Goal: Task Accomplishment & Management: Use online tool/utility

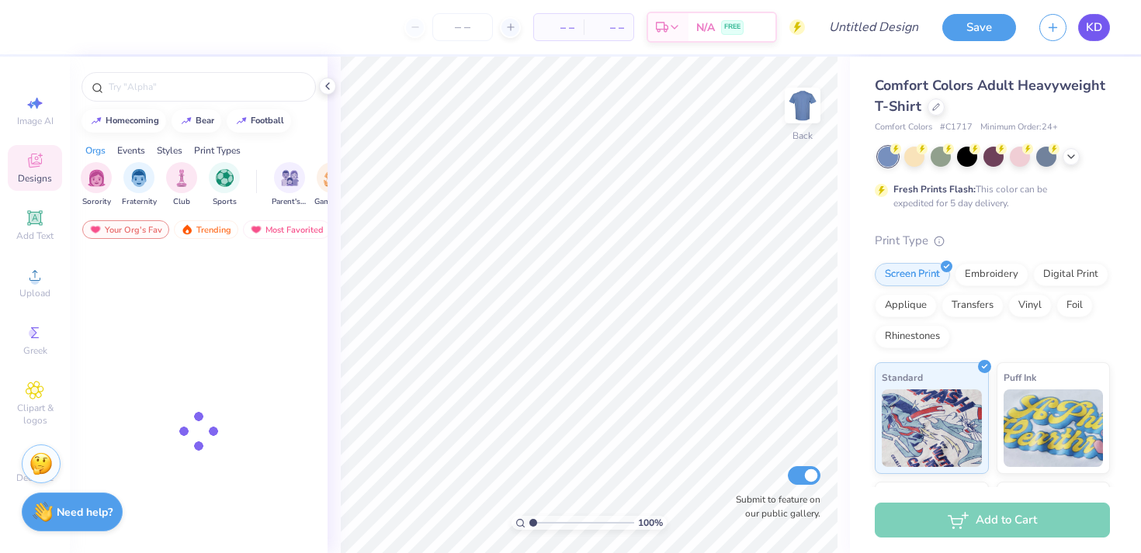
click at [1095, 35] on span "KD" at bounding box center [1094, 28] width 16 height 18
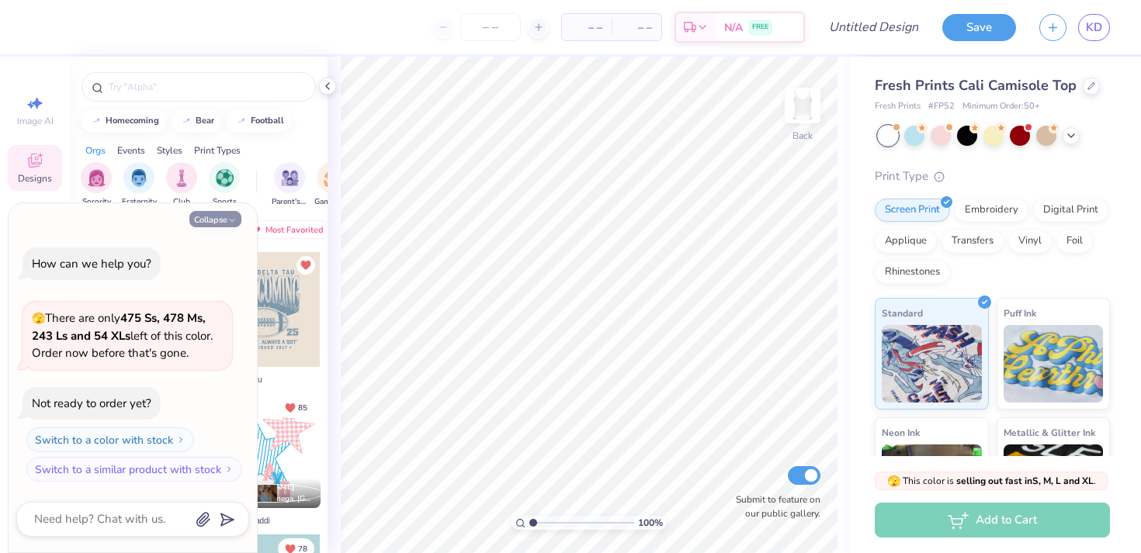
click at [211, 220] on button "Collapse" at bounding box center [215, 219] width 52 height 16
type textarea "x"
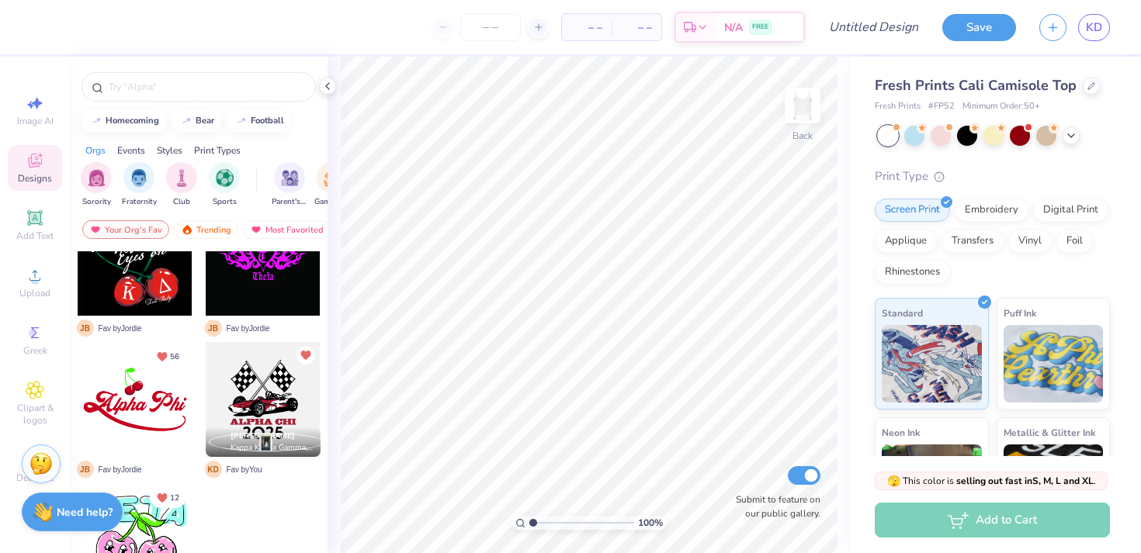
scroll to position [2041, 0]
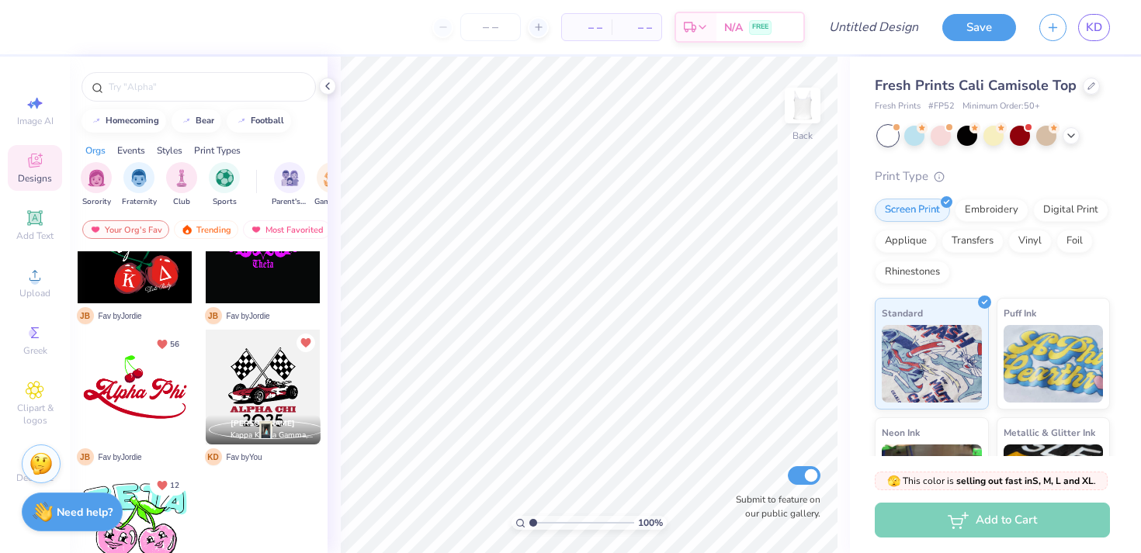
click at [252, 379] on div at bounding box center [263, 387] width 115 height 115
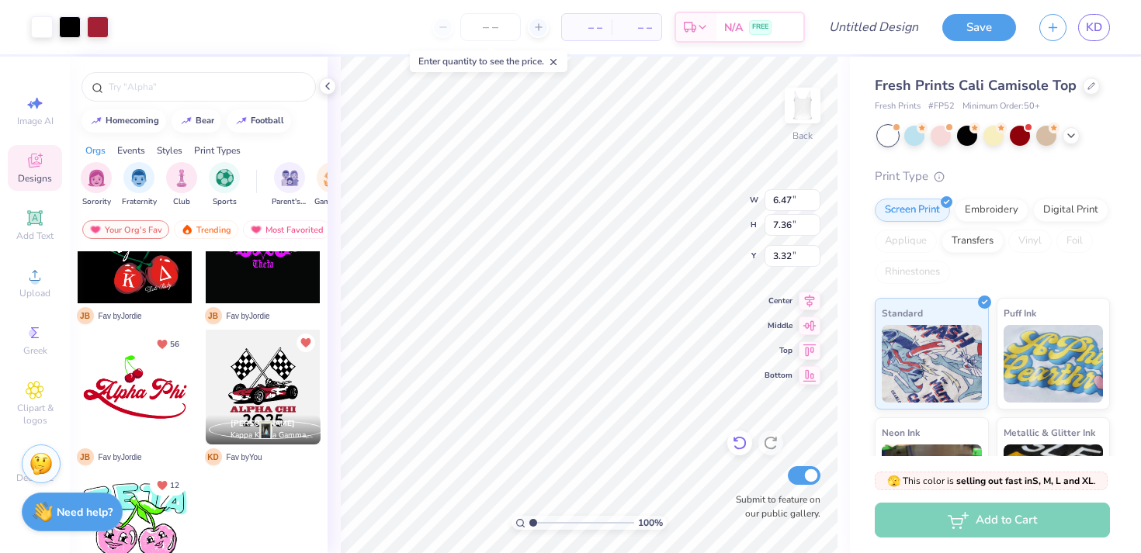
type input "4.56"
type input "5.19"
type input "1.33"
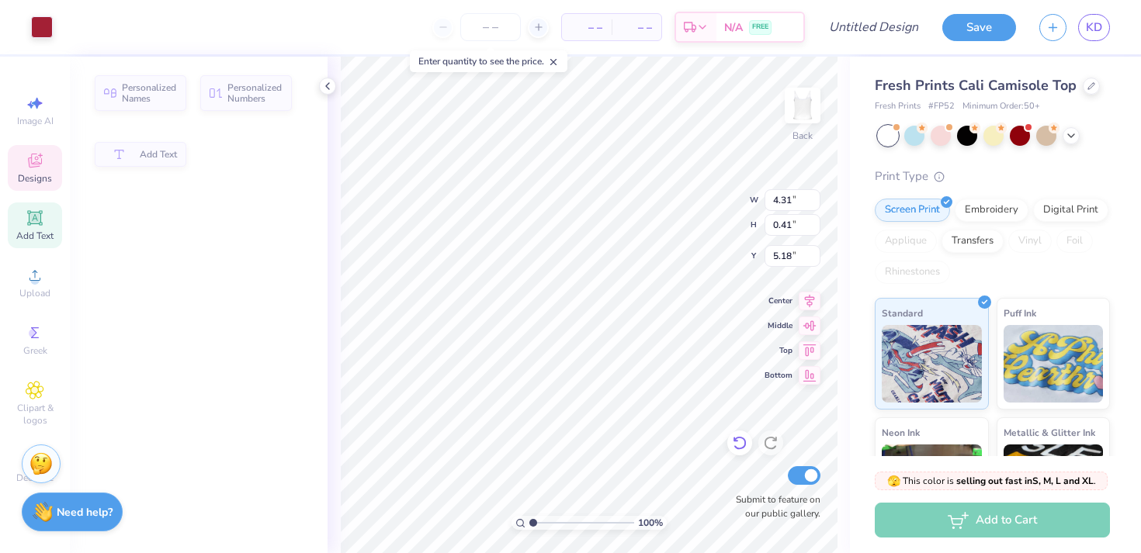
type input "4.31"
type input "0.41"
type input "5.18"
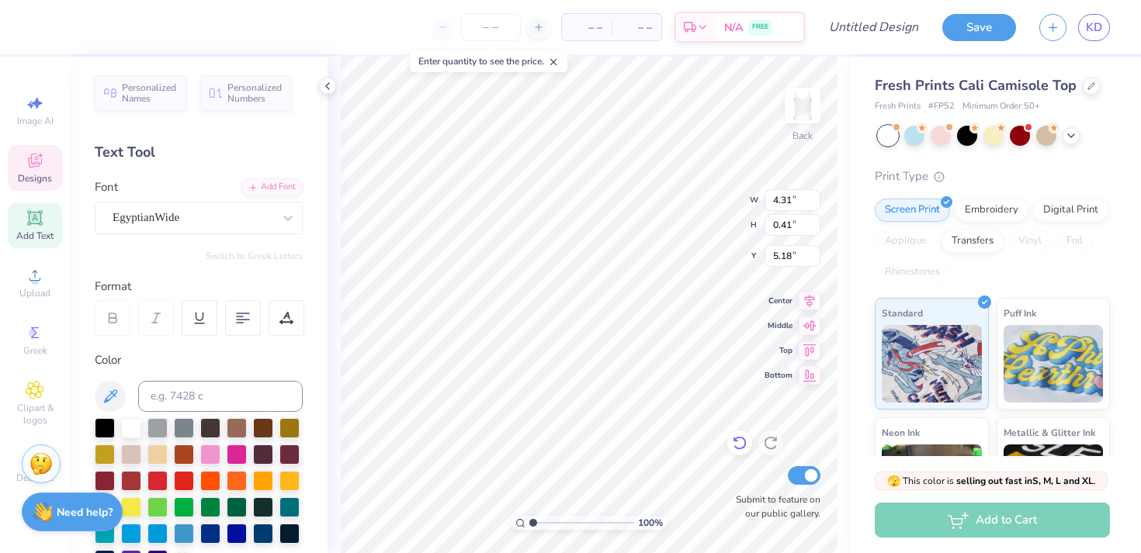
scroll to position [0, 0]
type textarea "SIGMA DELTA TAU"
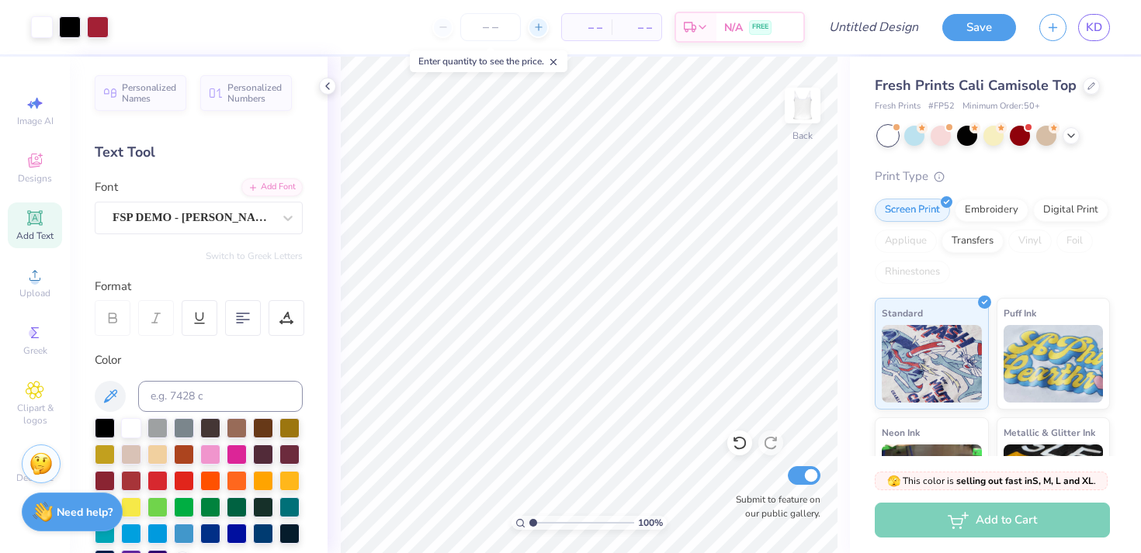
click at [538, 23] on icon at bounding box center [538, 27] width 11 height 11
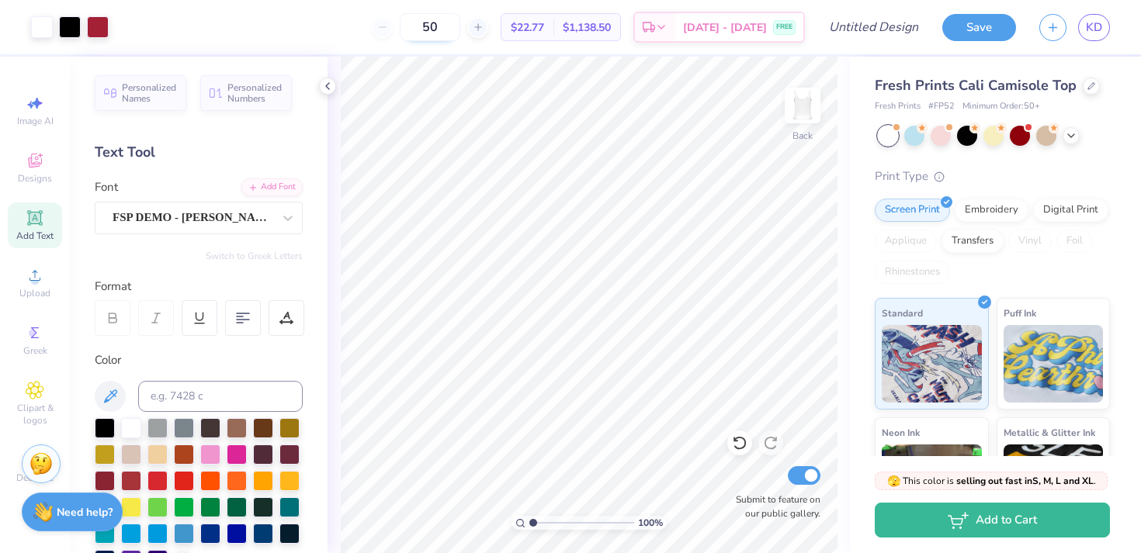
click at [483, 28] on icon at bounding box center [478, 27] width 11 height 11
click at [445, 27] on input "51" at bounding box center [430, 27] width 61 height 28
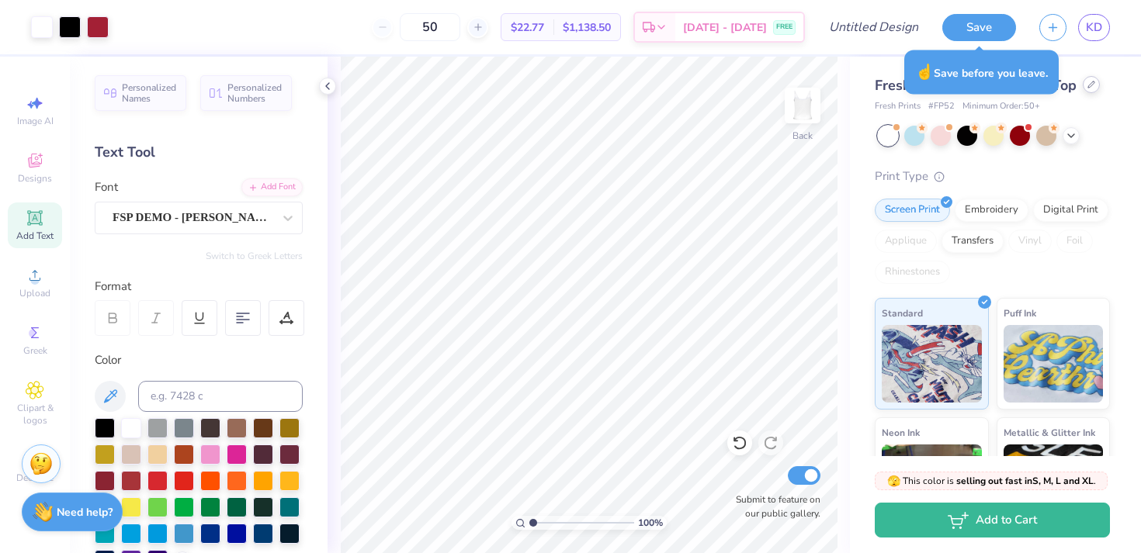
click at [1085, 92] on div at bounding box center [1091, 84] width 17 height 17
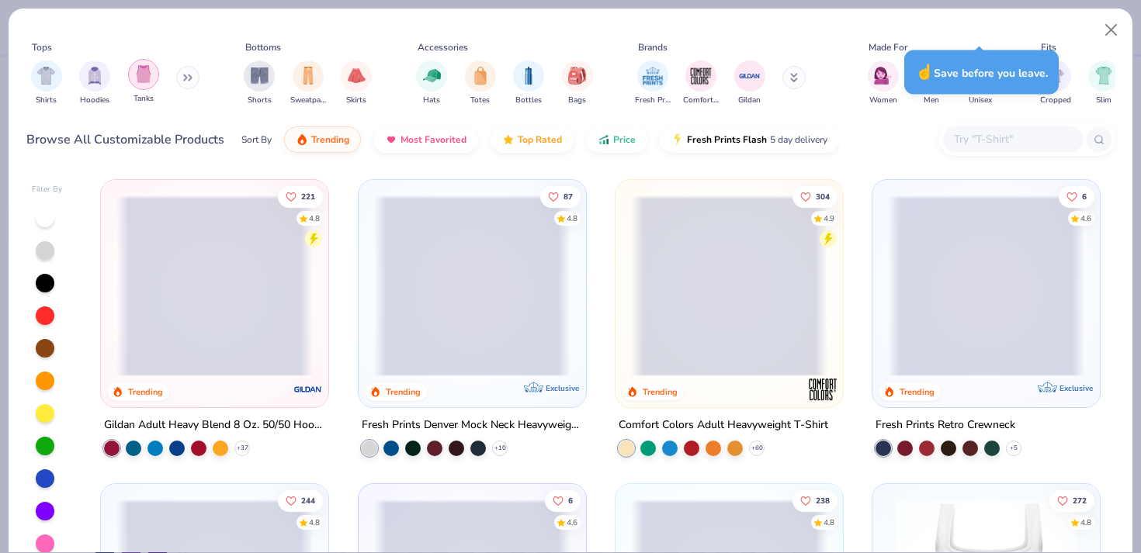
click at [133, 77] on div "filter for Tanks" at bounding box center [143, 74] width 31 height 31
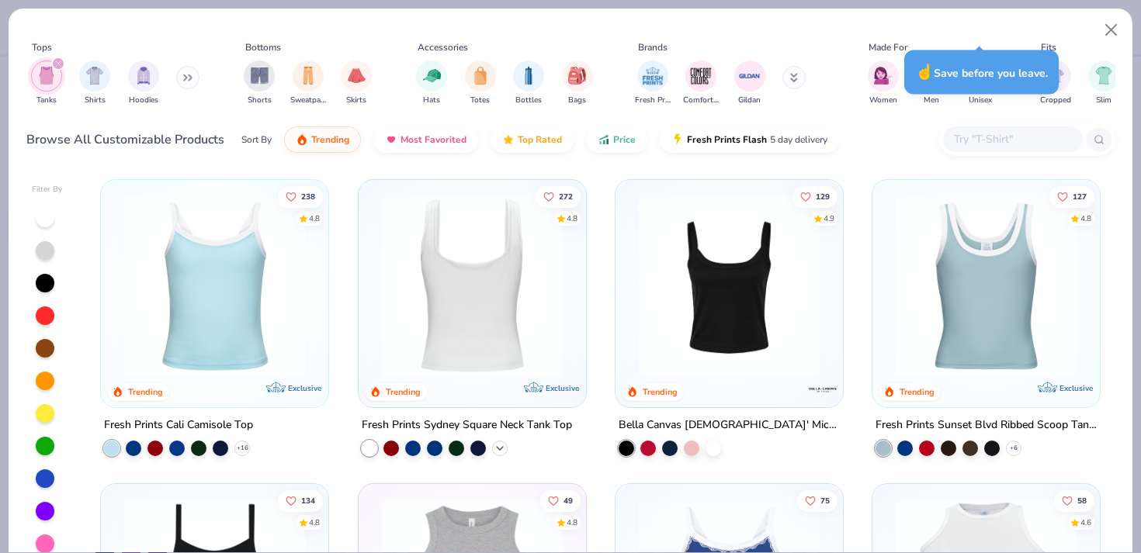
click at [497, 448] on icon at bounding box center [500, 448] width 12 height 12
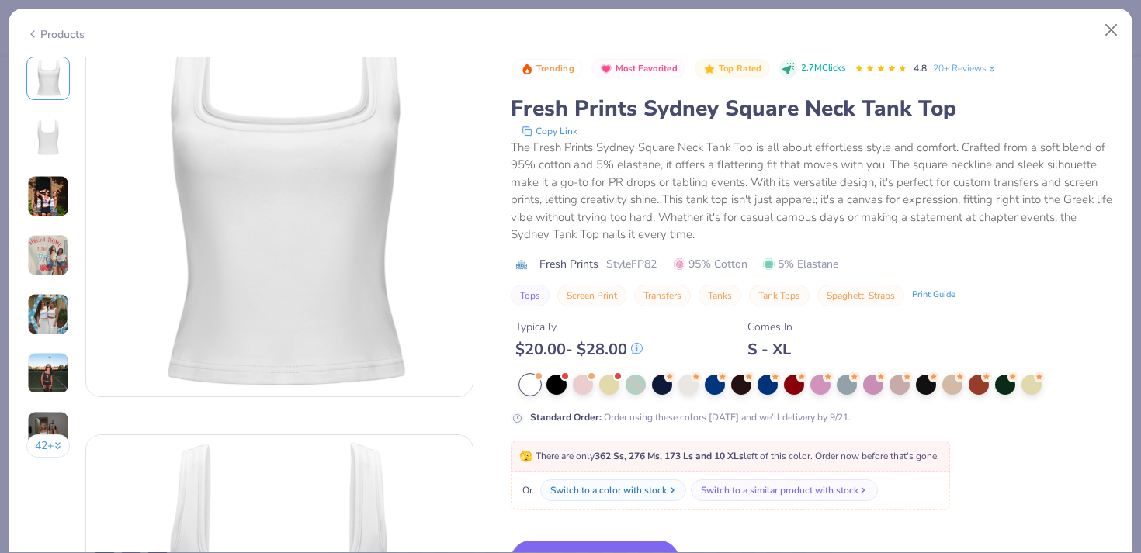
scroll to position [51, 0]
click at [570, 545] on button "Switch to This" at bounding box center [595, 560] width 168 height 39
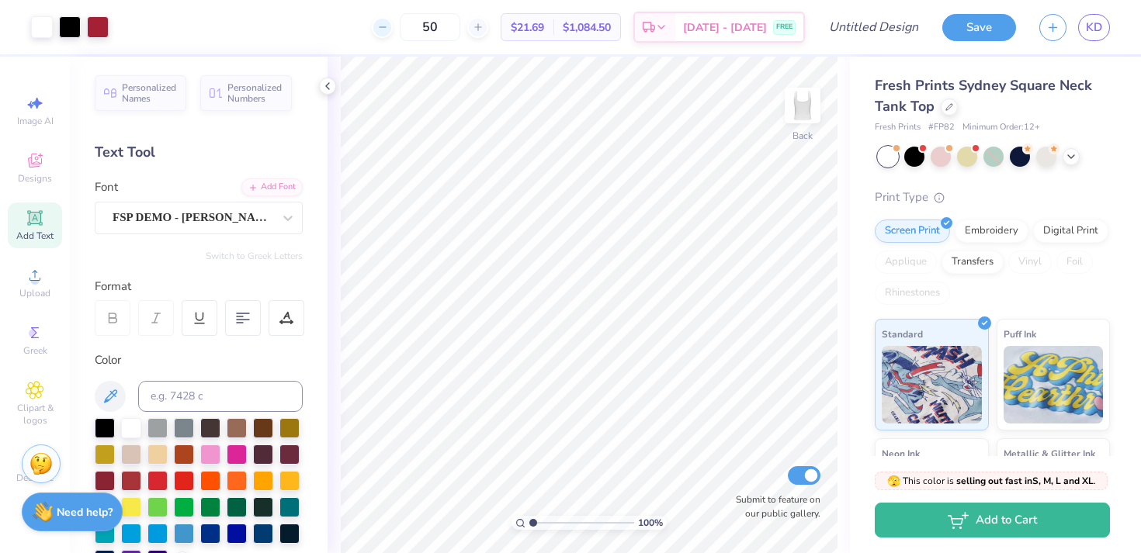
click at [393, 25] on div at bounding box center [382, 27] width 21 height 21
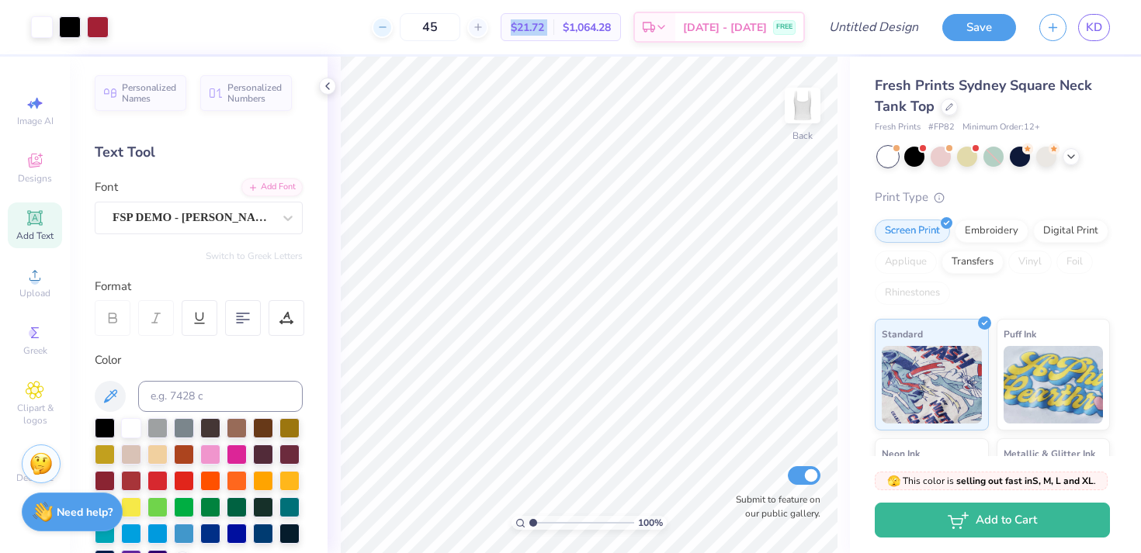
click at [393, 25] on div at bounding box center [382, 27] width 21 height 21
click at [451, 26] on div "44" at bounding box center [430, 27] width 116 height 28
click at [478, 29] on input "44" at bounding box center [490, 27] width 61 height 28
type input "26"
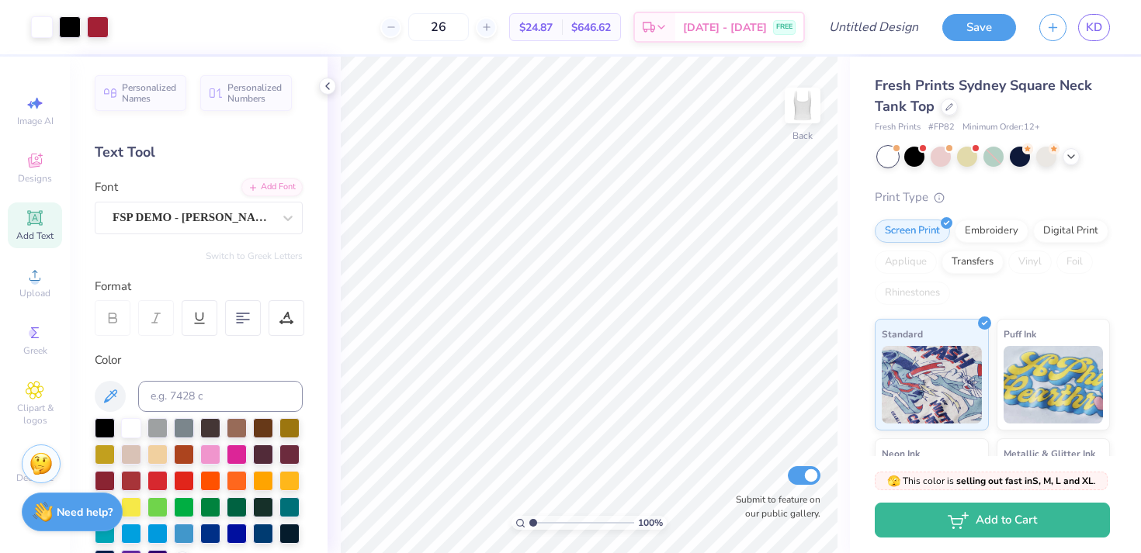
click at [391, 51] on div "26 $24.87 Per Item $646.62 Total Est. Delivery [DATE] - [DATE] FREE" at bounding box center [462, 27] width 684 height 54
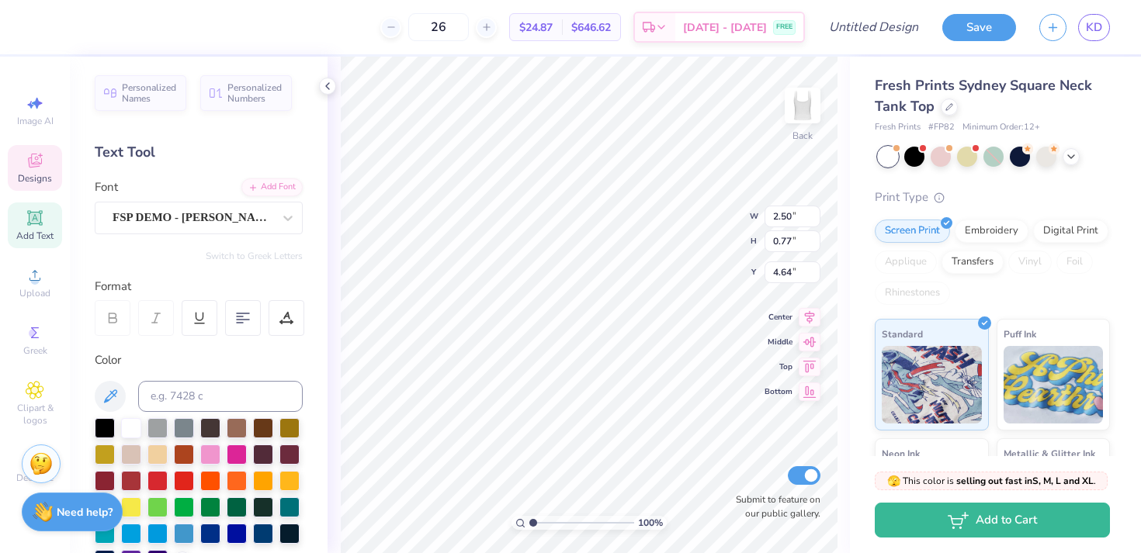
scroll to position [10, 0]
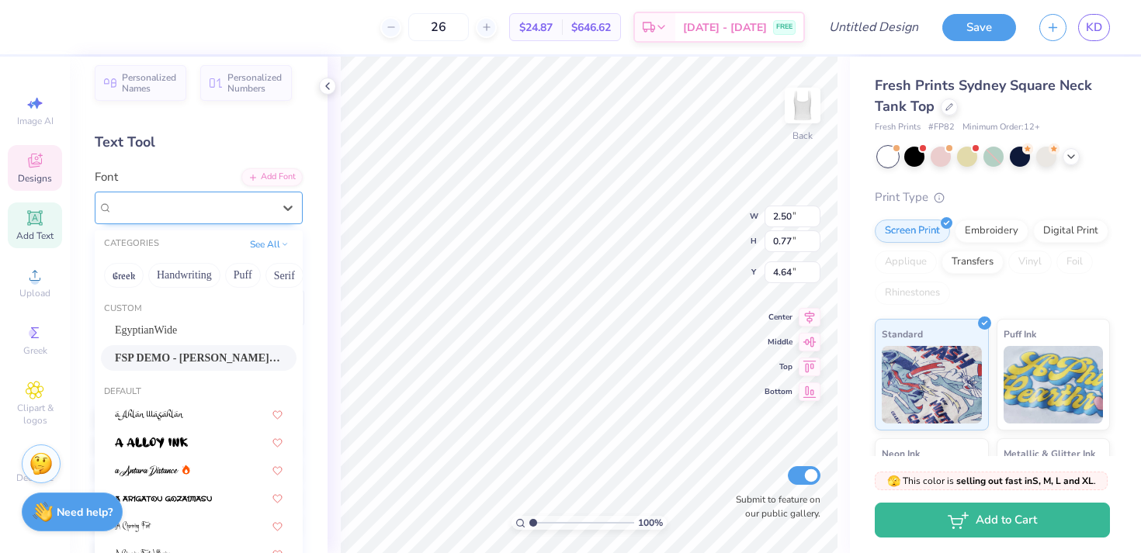
click at [177, 207] on div "FSP DEMO - [PERSON_NAME] Deco Bold" at bounding box center [192, 208] width 163 height 24
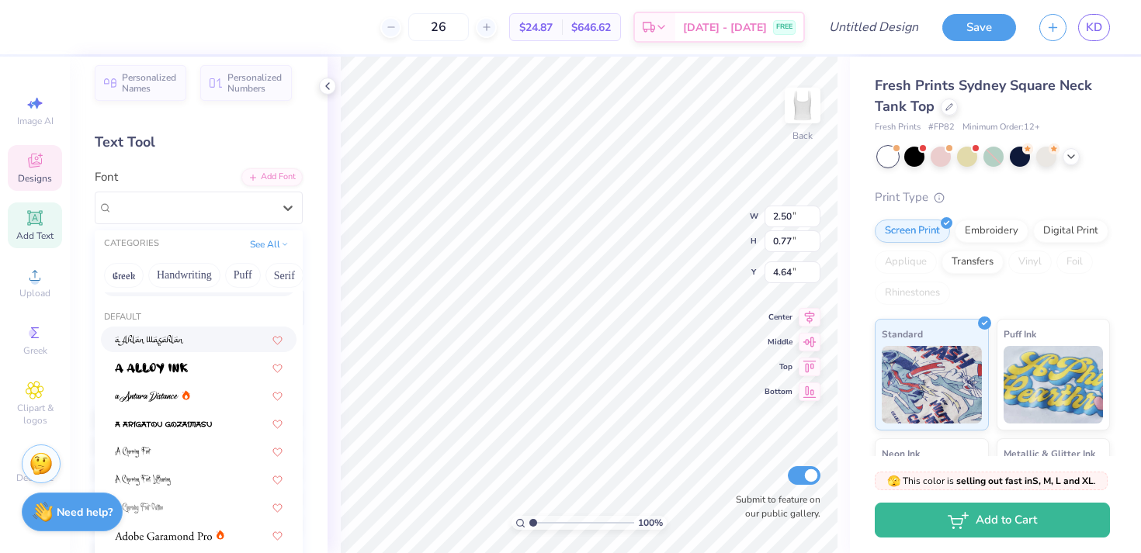
scroll to position [79, 0]
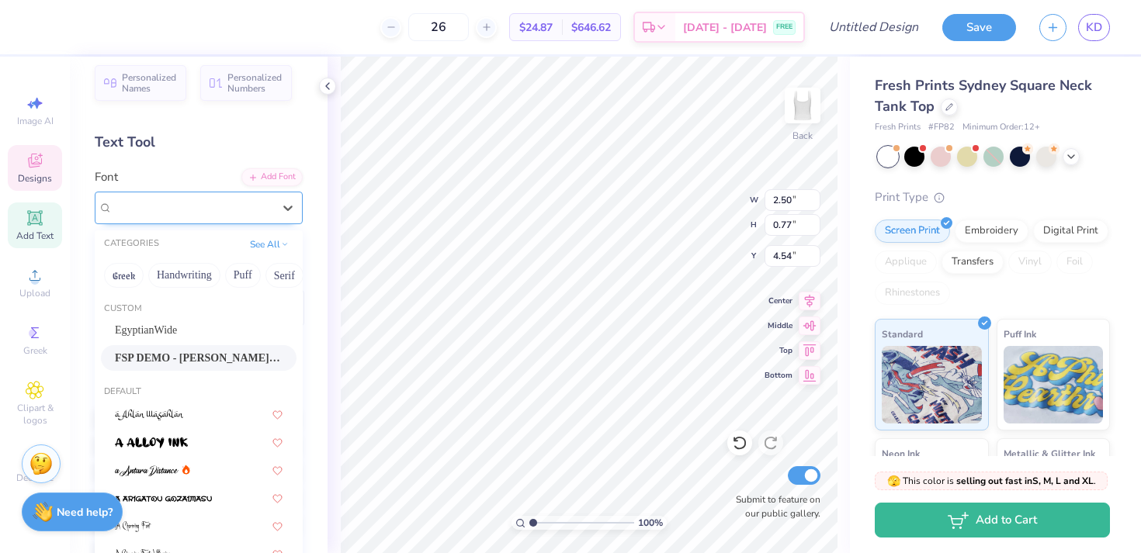
click at [166, 206] on div "FSP DEMO - [PERSON_NAME] Deco Bold" at bounding box center [192, 208] width 163 height 24
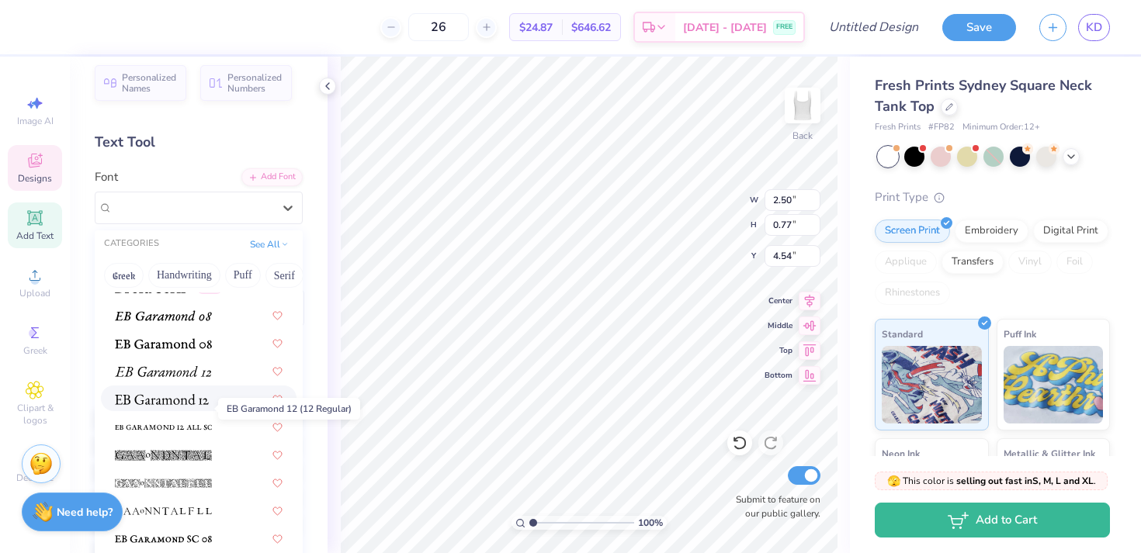
scroll to position [2883, 0]
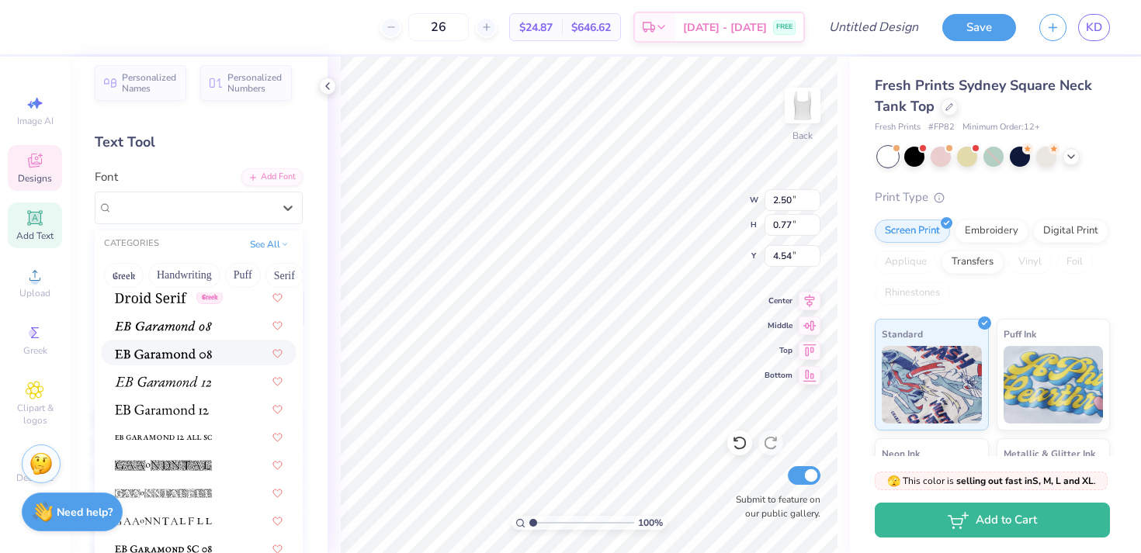
click at [164, 355] on img at bounding box center [163, 353] width 97 height 11
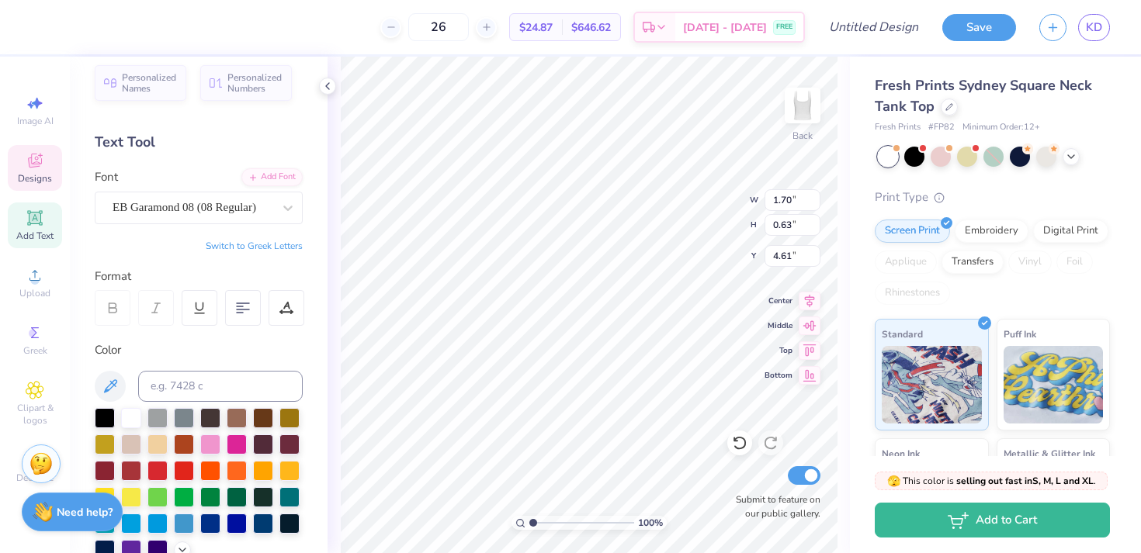
type input "4.83"
type input "4.23"
click at [175, 202] on div "EB Garamond 08 (08 Regular)" at bounding box center [192, 208] width 163 height 24
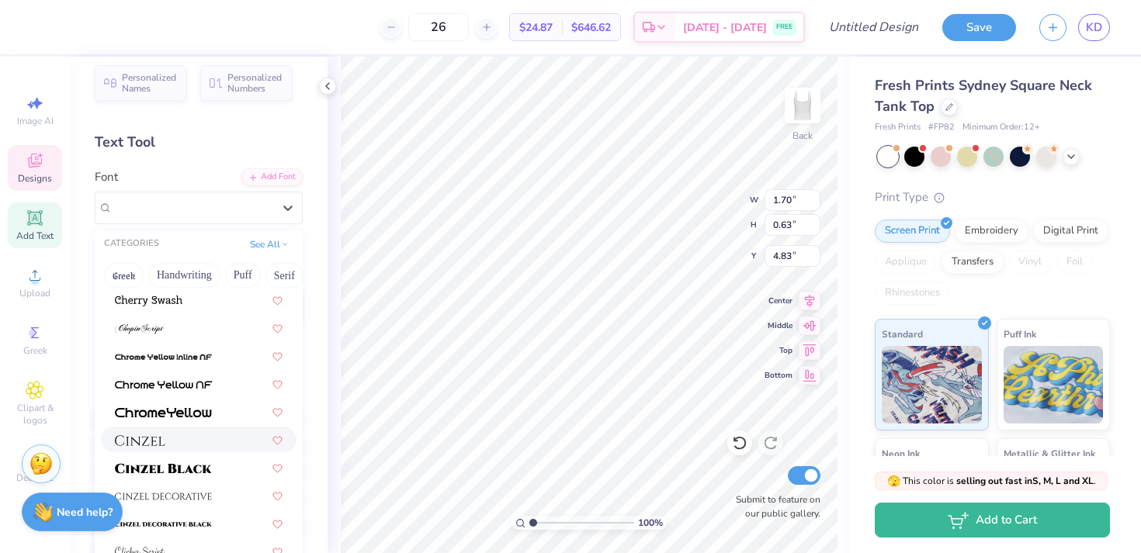
scroll to position [1823, 0]
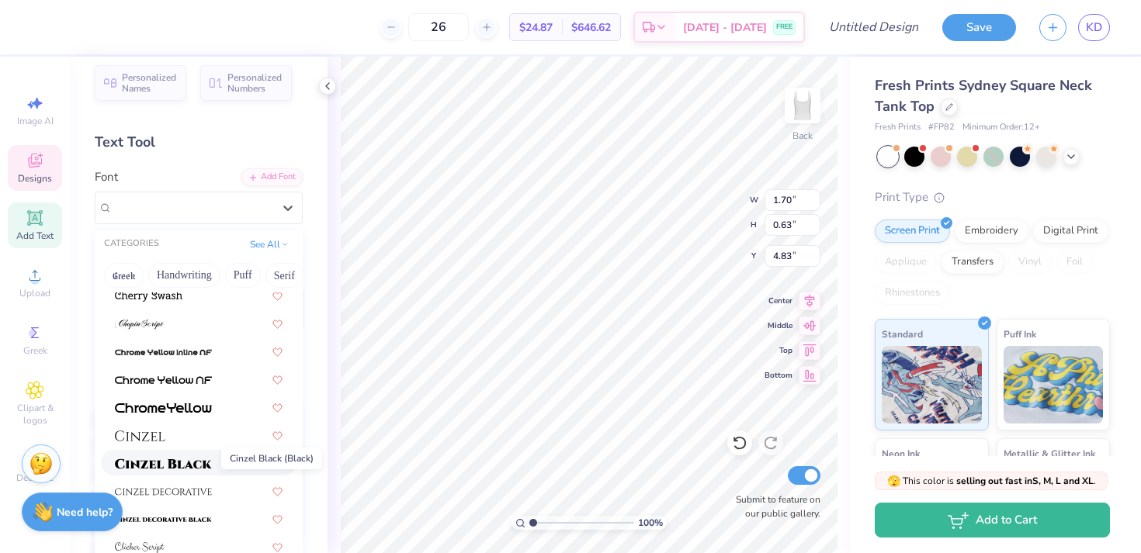
click at [184, 463] on img at bounding box center [163, 464] width 97 height 11
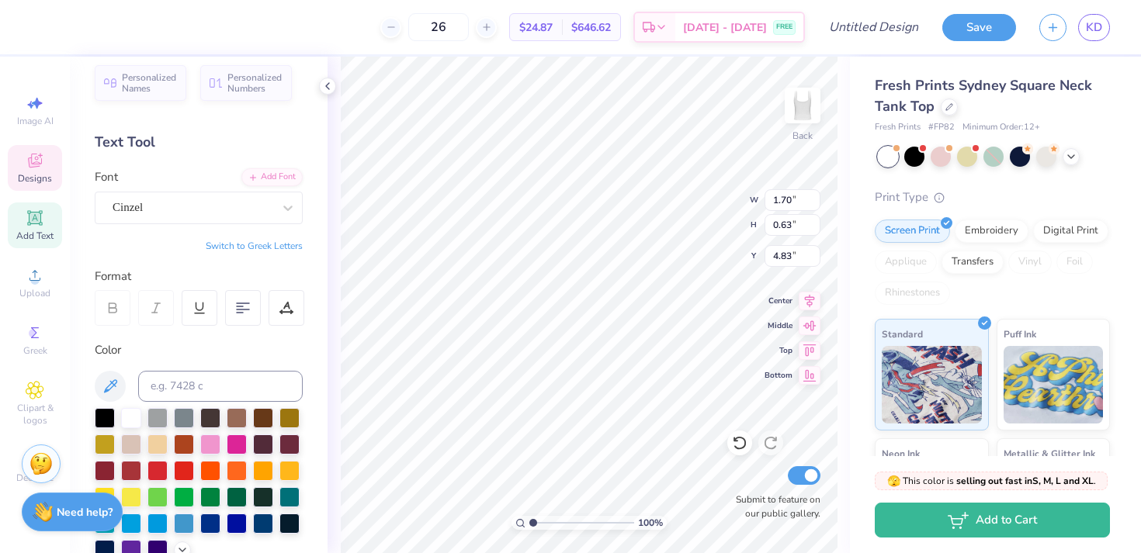
type input "2.65"
type input "0.86"
type input "4.72"
click at [213, 203] on div "Cinzel" at bounding box center [192, 208] width 163 height 24
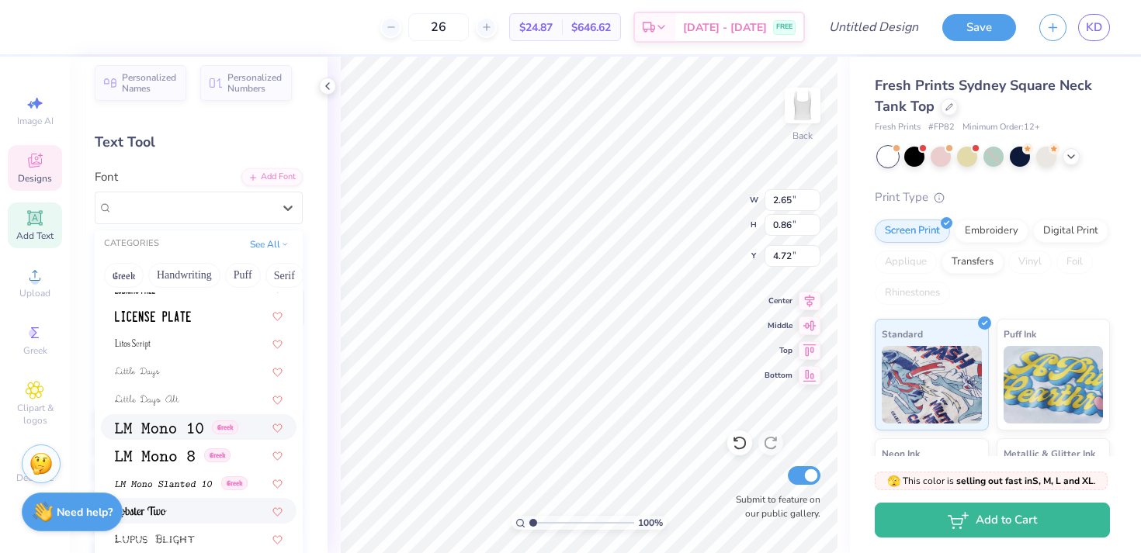
scroll to position [5168, 0]
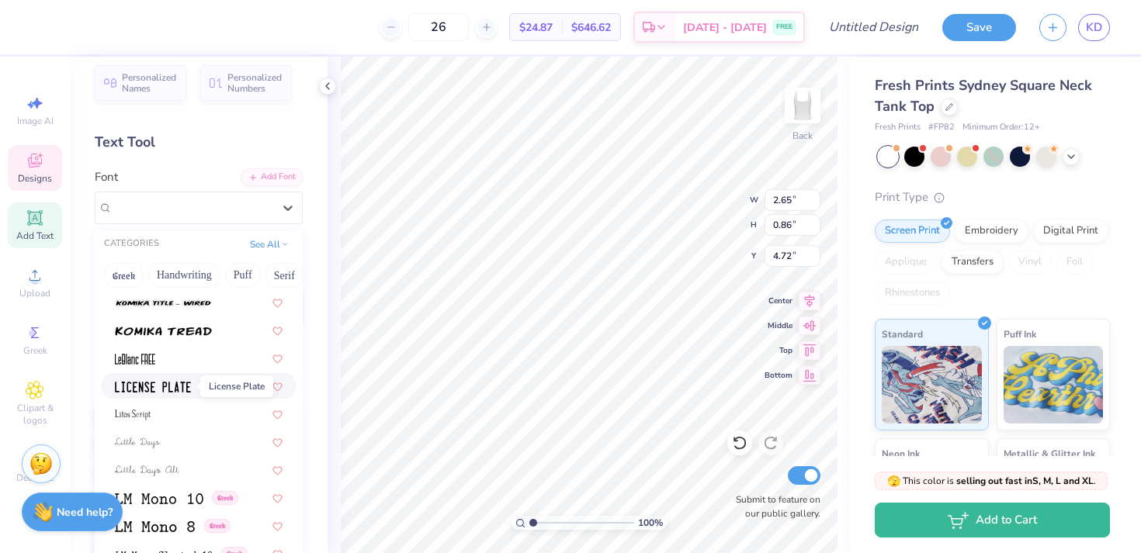
click at [160, 390] on img at bounding box center [153, 387] width 76 height 11
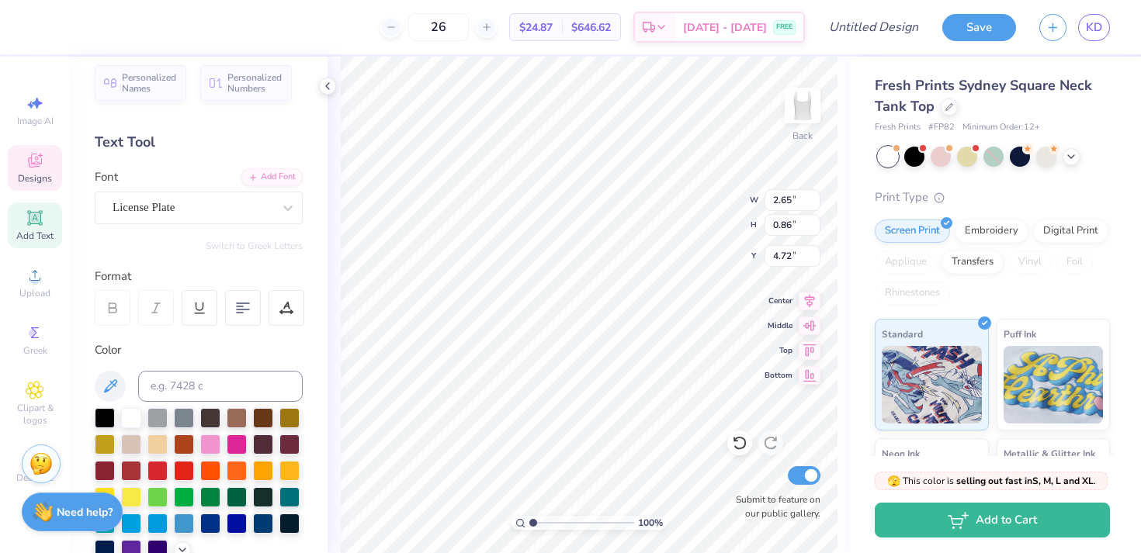
type input "1.74"
type input "0.83"
type input "4.73"
click at [157, 195] on div "License Plate" at bounding box center [199, 208] width 208 height 33
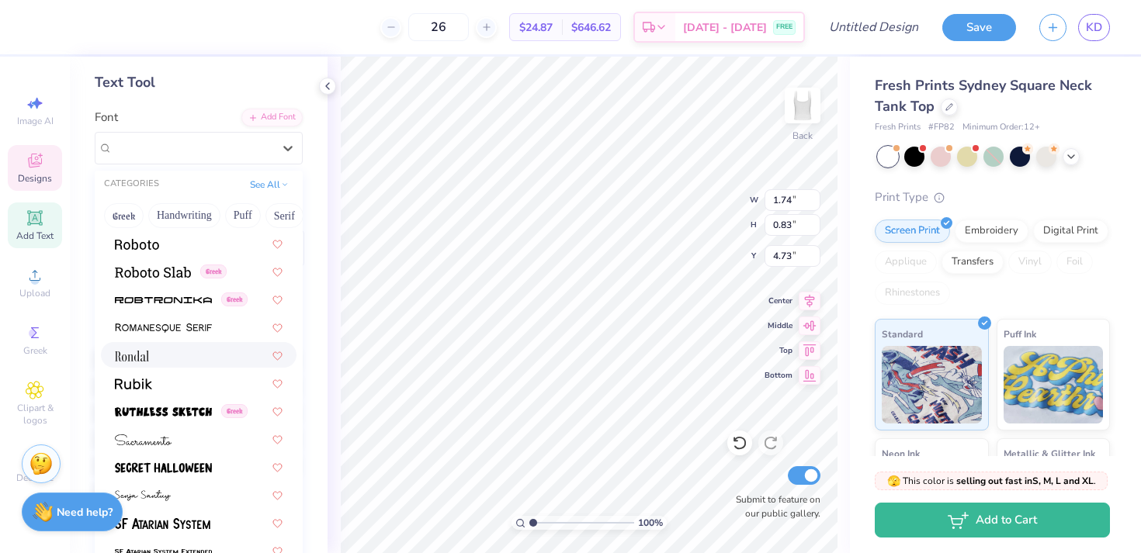
scroll to position [7048, 0]
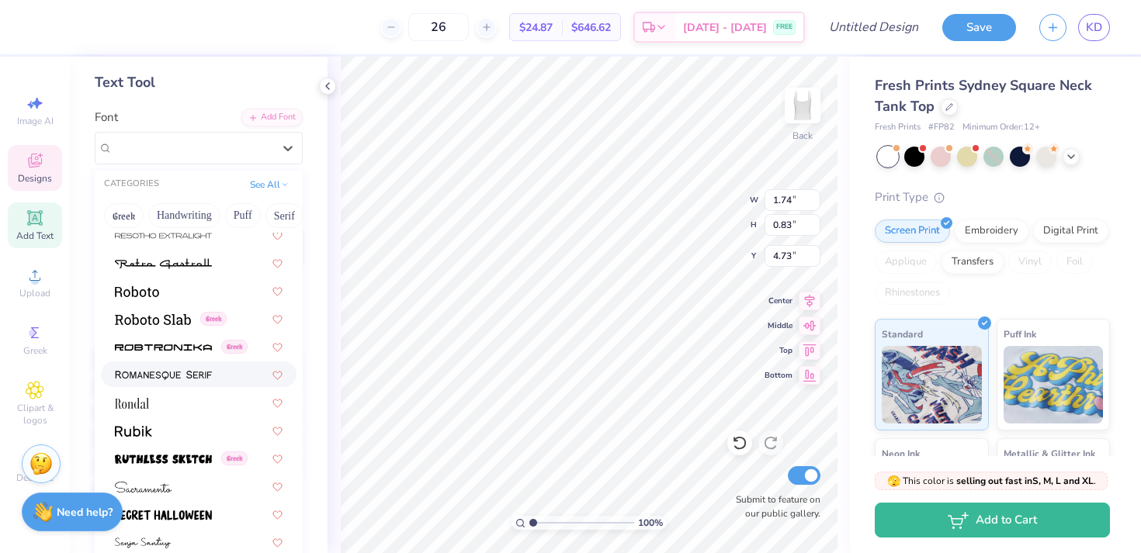
click at [172, 379] on img at bounding box center [163, 375] width 97 height 11
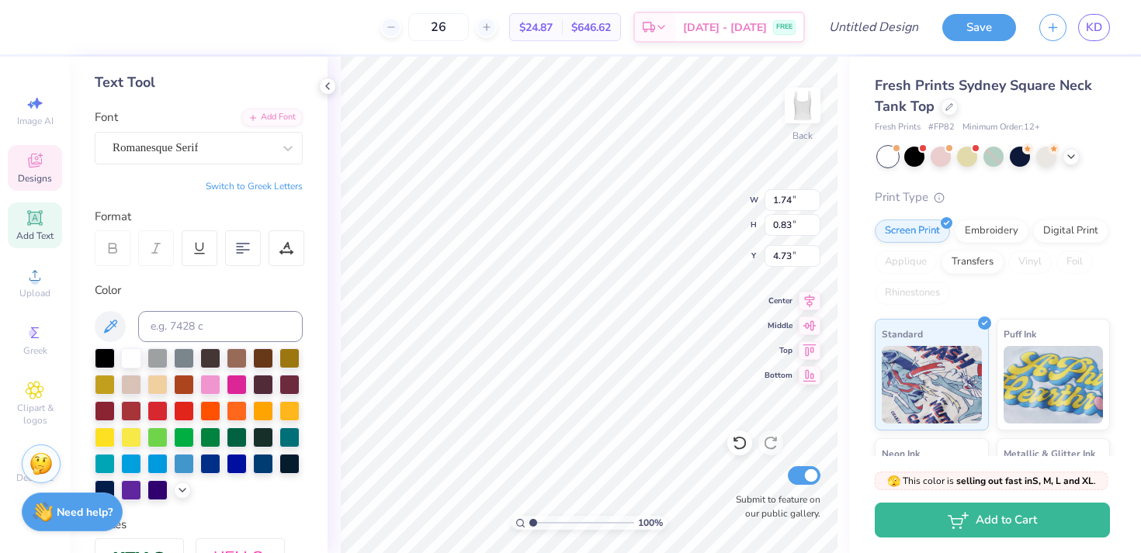
type input "2.73"
type input "0.81"
type input "4.74"
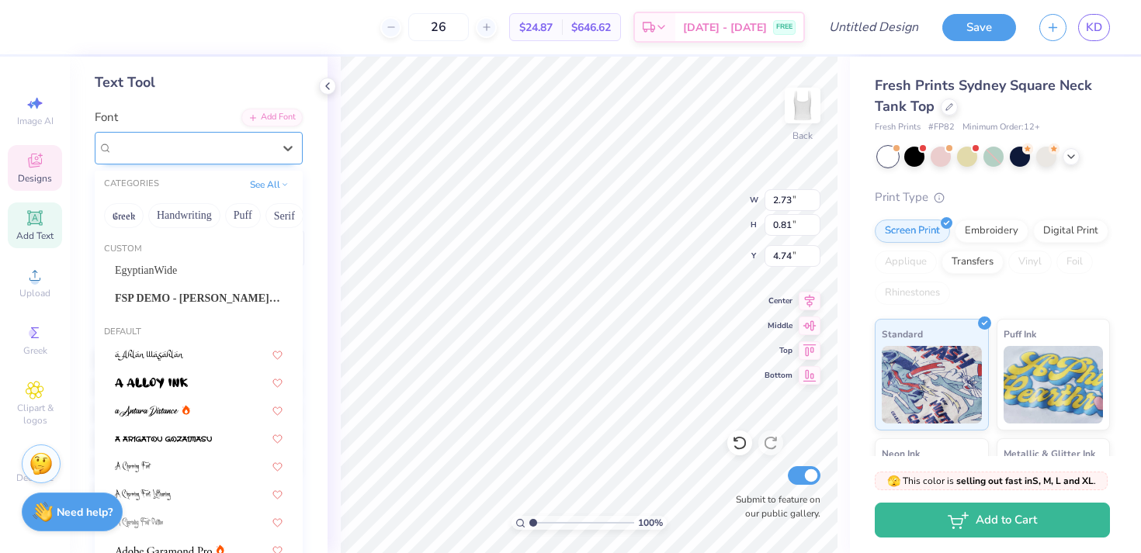
click at [161, 148] on div "Romanesque Serif" at bounding box center [192, 148] width 163 height 24
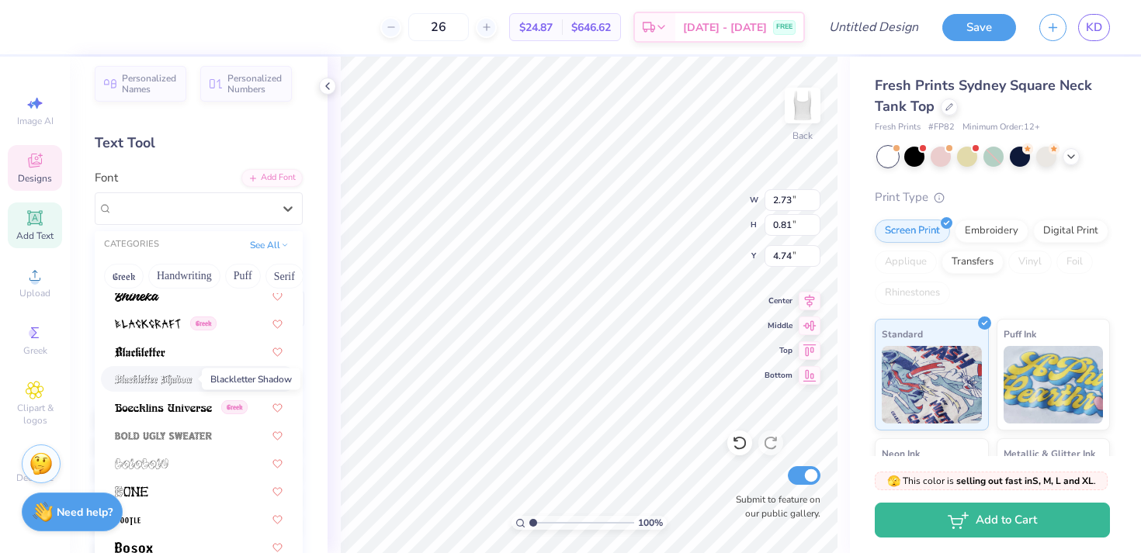
scroll to position [946, 0]
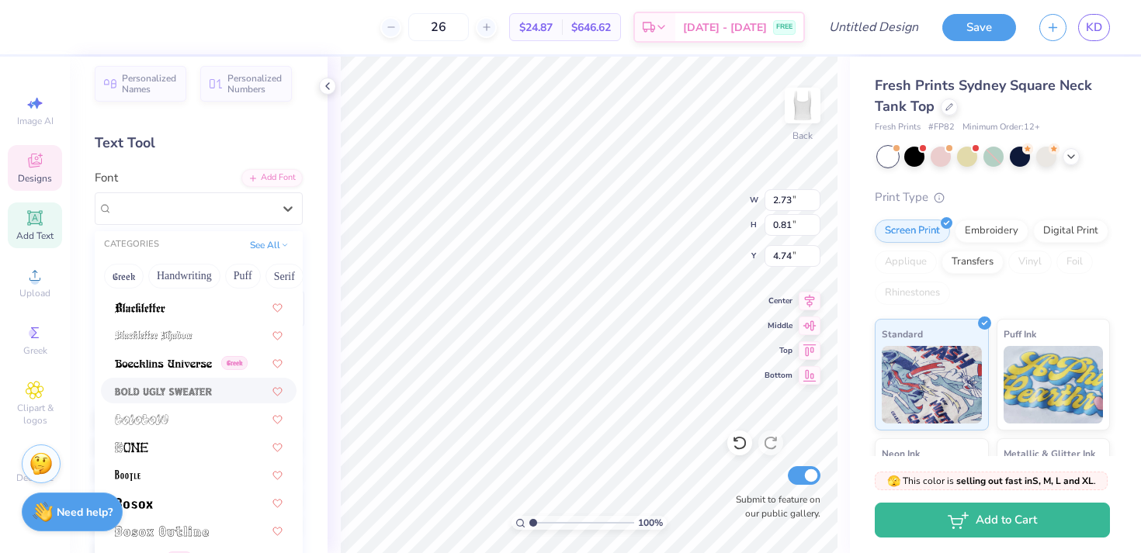
click at [182, 385] on span at bounding box center [163, 391] width 97 height 16
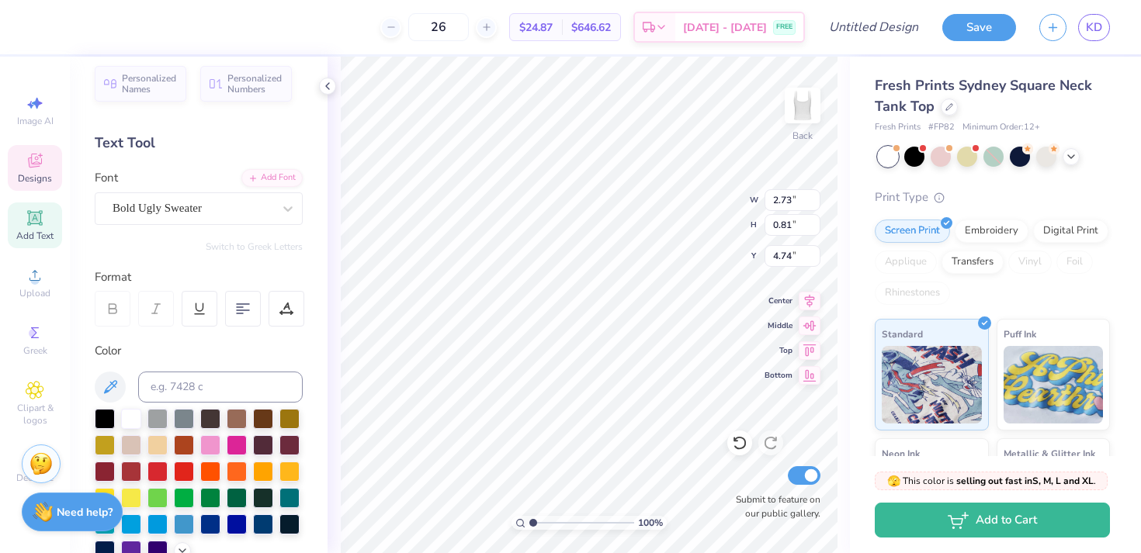
type input "2.18"
type input "0.76"
type input "4.77"
click at [182, 201] on div "Bold Ugly Sweater" at bounding box center [192, 208] width 163 height 24
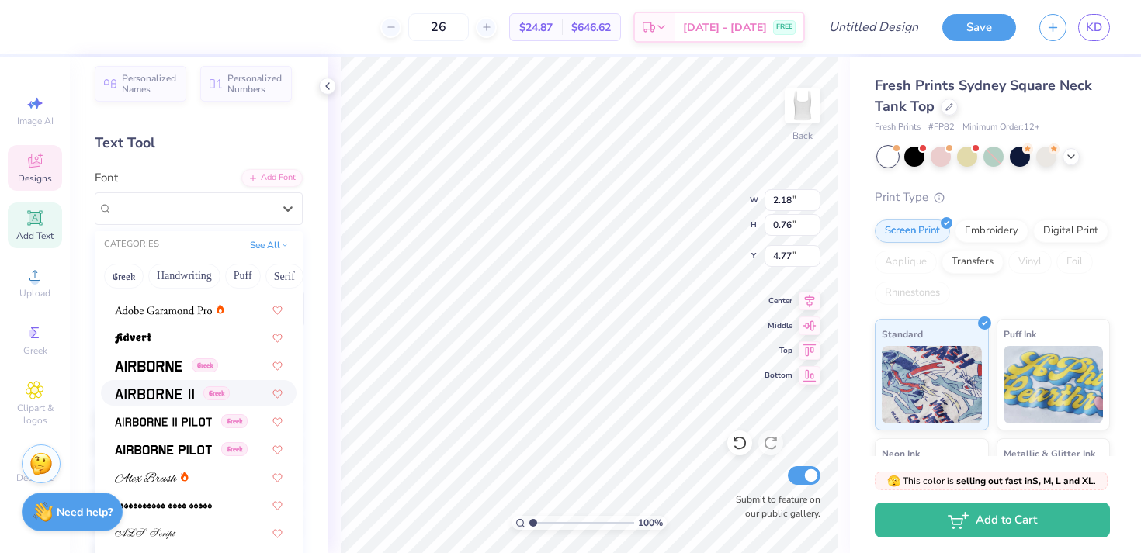
scroll to position [302, 0]
click at [151, 435] on div "Greek" at bounding box center [199, 448] width 196 height 26
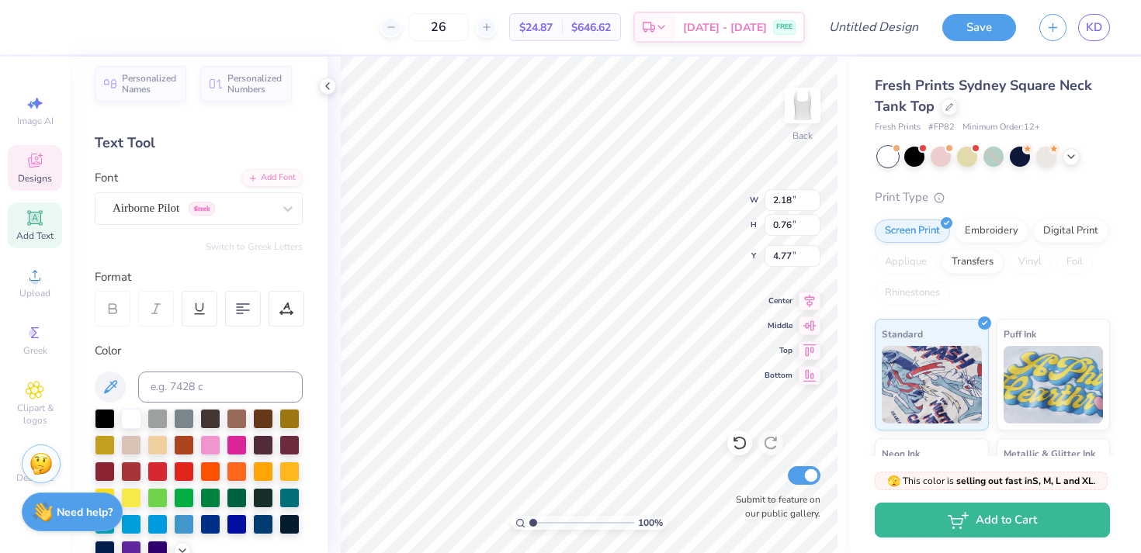
type input "2.57"
type input "0.77"
type input "4.76"
type input "1.72"
type input "0.52"
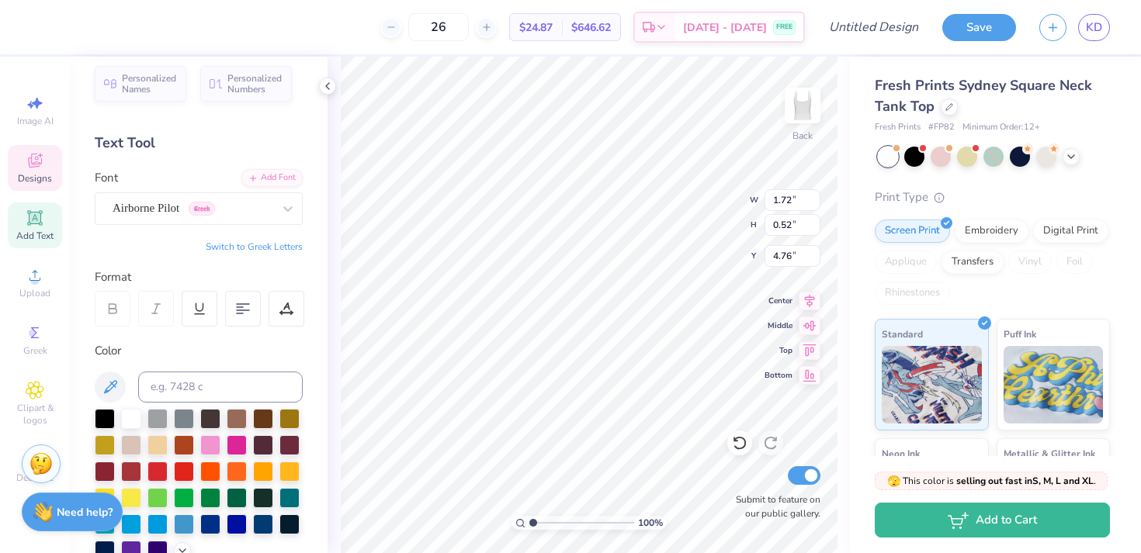
type input "4.97"
type input "4.30"
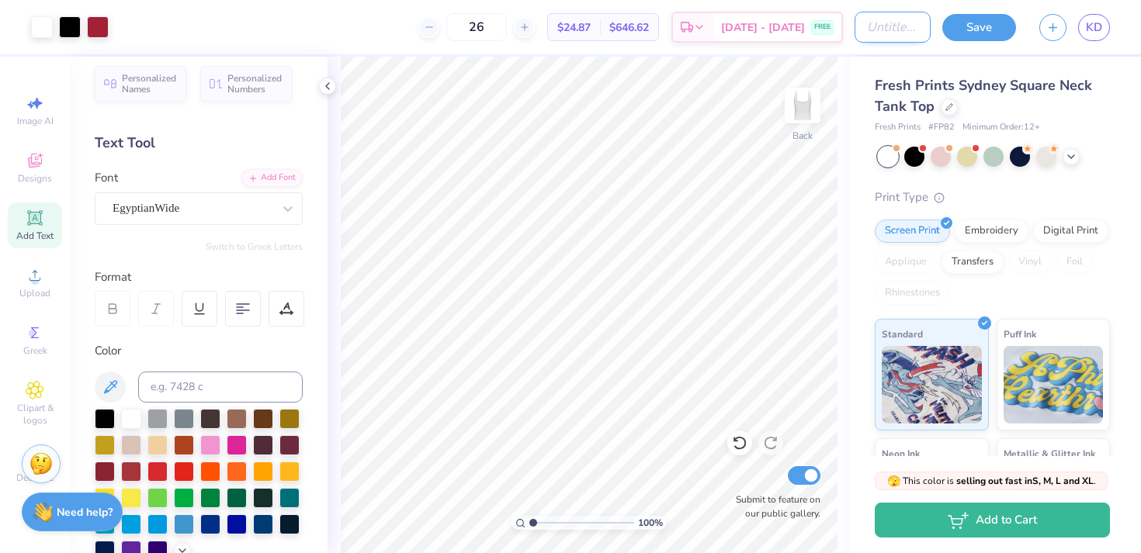
click at [868, 32] on input "Design Title" at bounding box center [892, 27] width 76 height 31
type input "Greek Groove Design 1"
click at [210, 210] on div "EgyptianWide" at bounding box center [192, 208] width 163 height 24
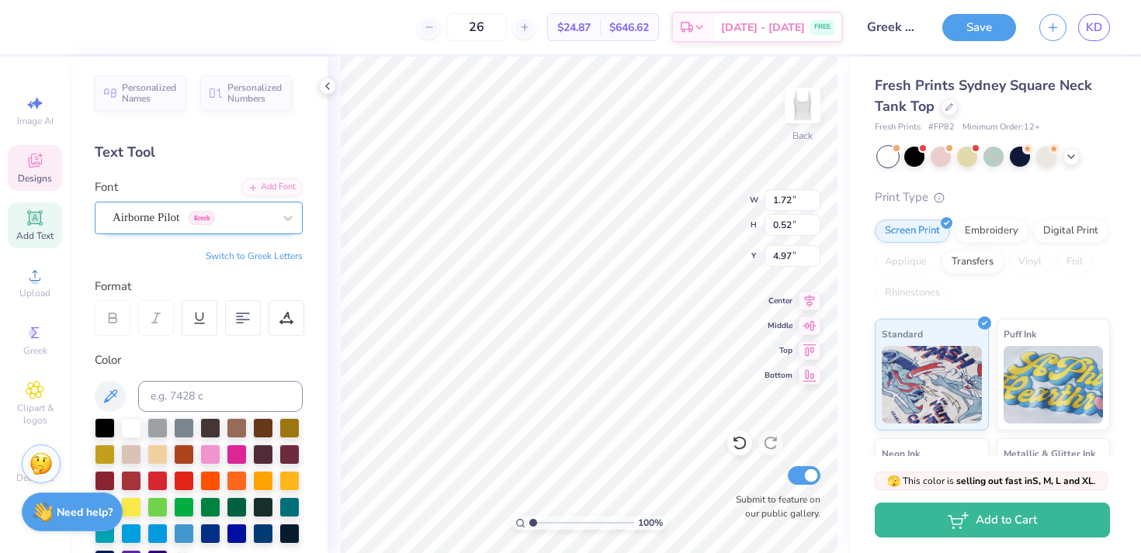
click at [177, 212] on div "Airborne Pilot Greek" at bounding box center [192, 218] width 163 height 24
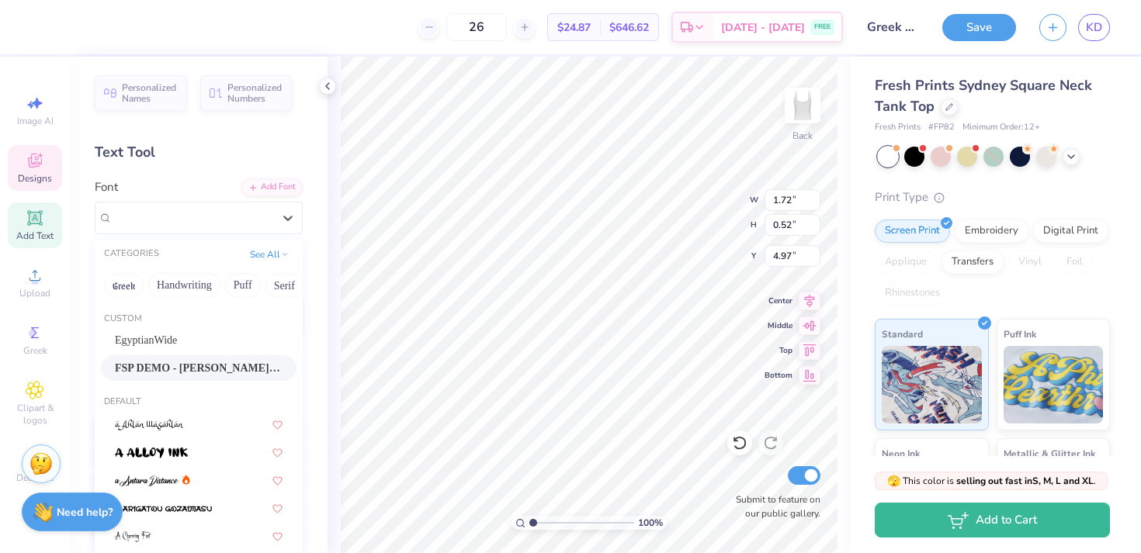
click at [220, 180] on div "Font option FSP DEMO - [PERSON_NAME] Deco Bold focused, 2 of 313. 313 results a…" at bounding box center [199, 206] width 208 height 56
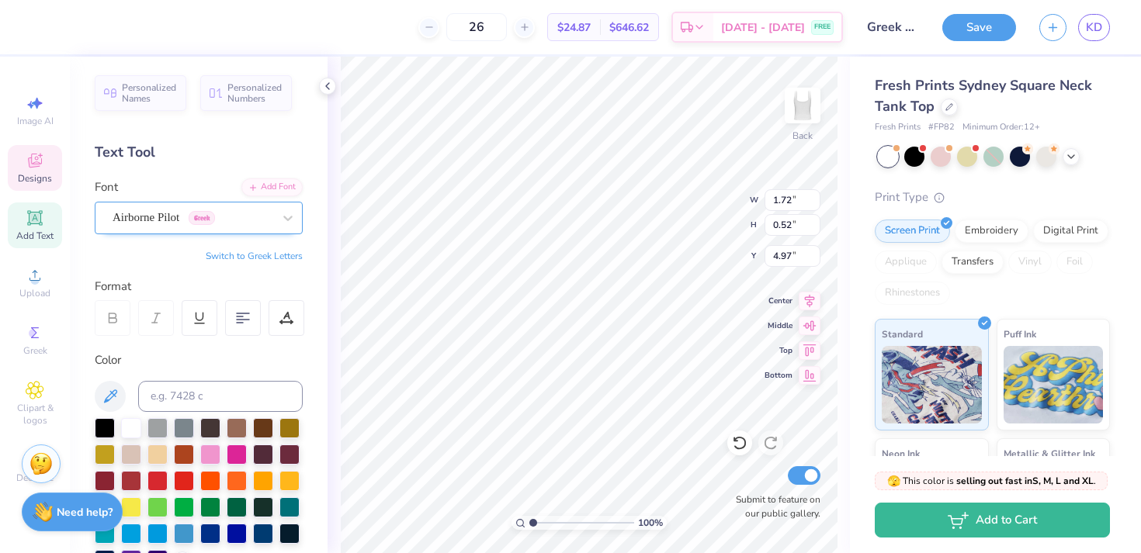
click at [241, 220] on div "Airborne Pilot Greek" at bounding box center [192, 218] width 163 height 24
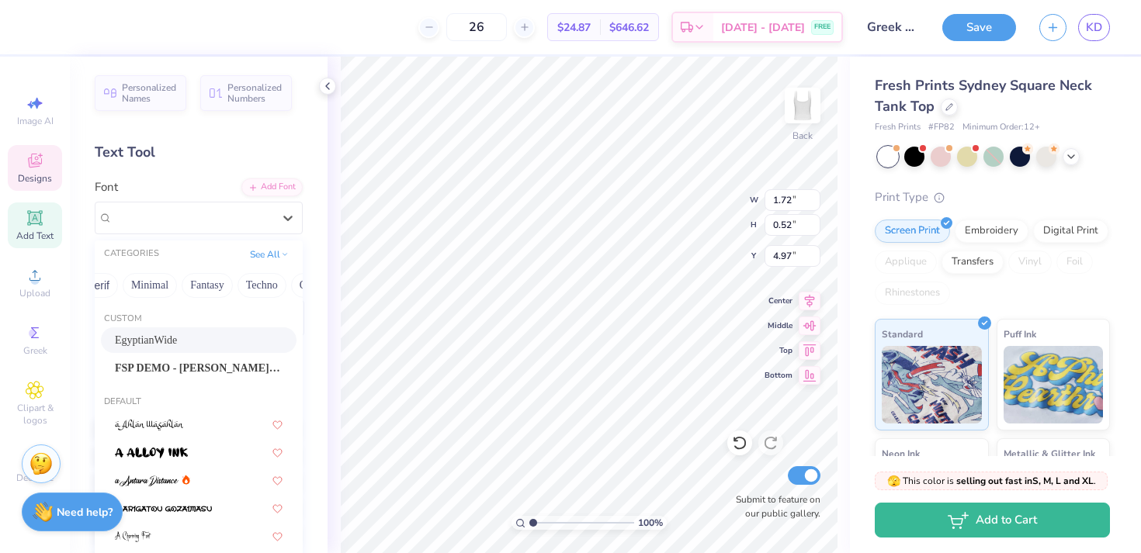
scroll to position [0, 466]
click at [160, 213] on span "Airborne Pilot" at bounding box center [146, 218] width 67 height 18
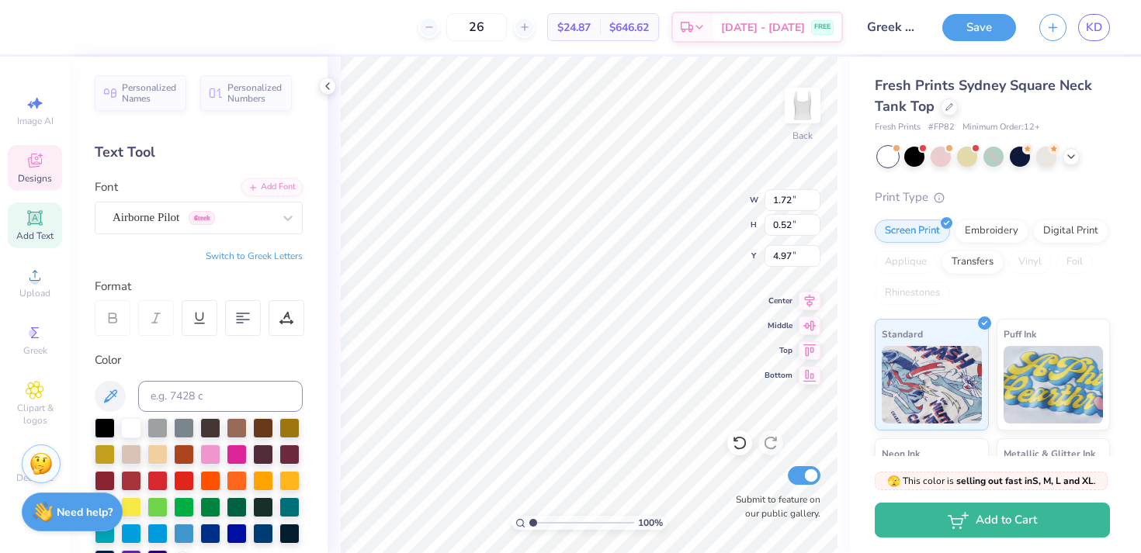
click at [168, 171] on div "Personalized Names Personalized Numbers Text Tool Add Font Font Airborne Pilot …" at bounding box center [199, 305] width 258 height 497
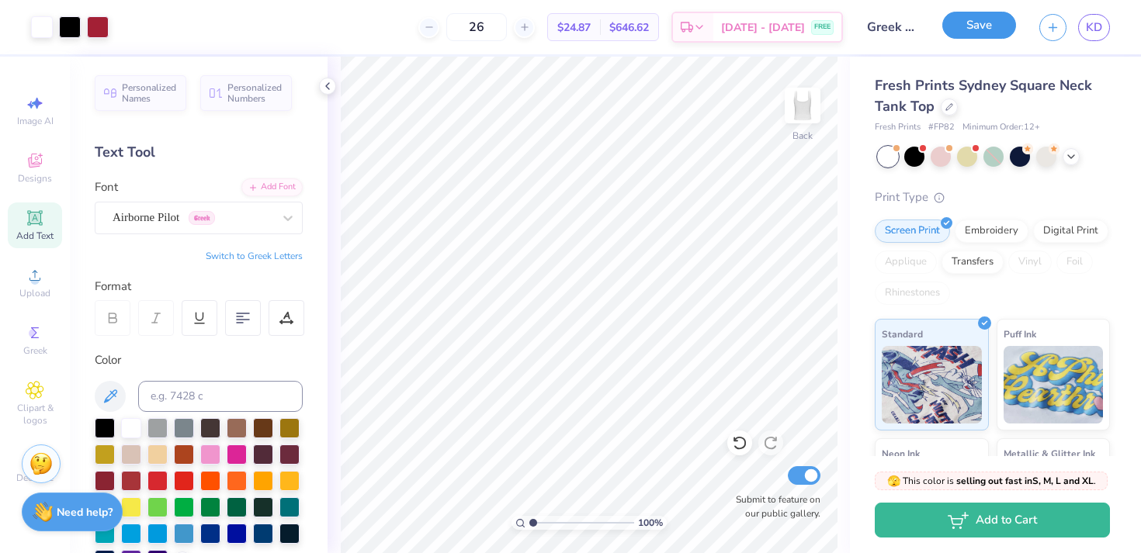
click at [955, 28] on button "Save" at bounding box center [979, 25] width 74 height 27
